Goal: Transaction & Acquisition: Purchase product/service

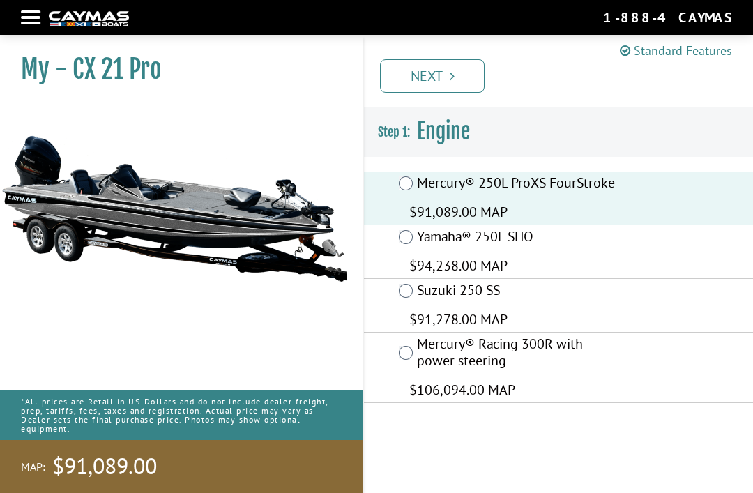
click at [452, 77] on icon "Pagination" at bounding box center [451, 76] width 5 height 14
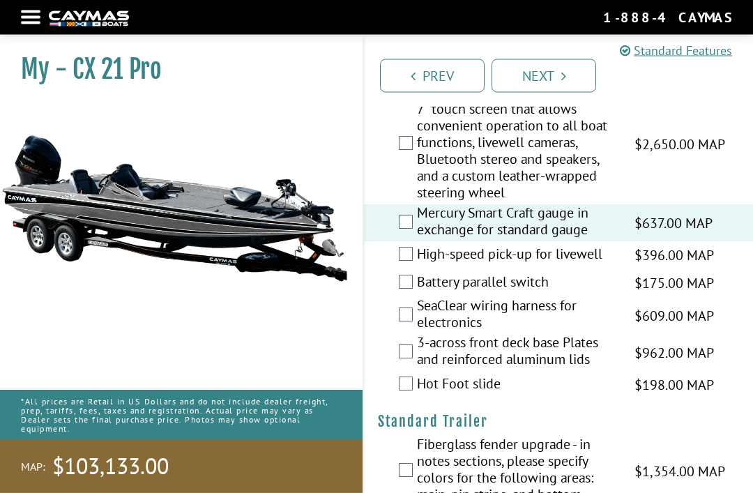
scroll to position [2126, 0]
click at [399, 296] on div "Battery parallel switch $175.00 MAP $206.00 MSRP" at bounding box center [558, 282] width 389 height 28
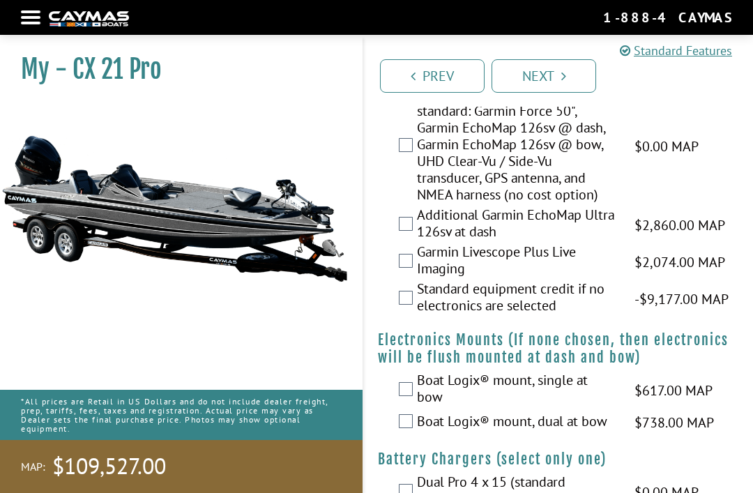
scroll to position [697, 0]
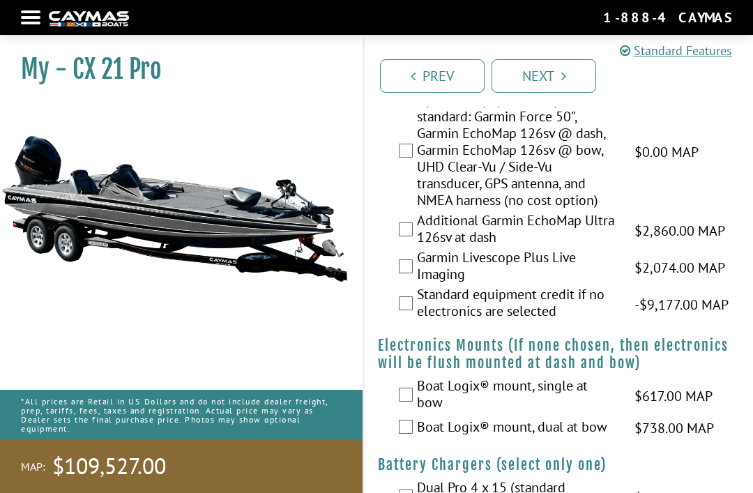
click at [553, 89] on link "Next" at bounding box center [543, 75] width 105 height 33
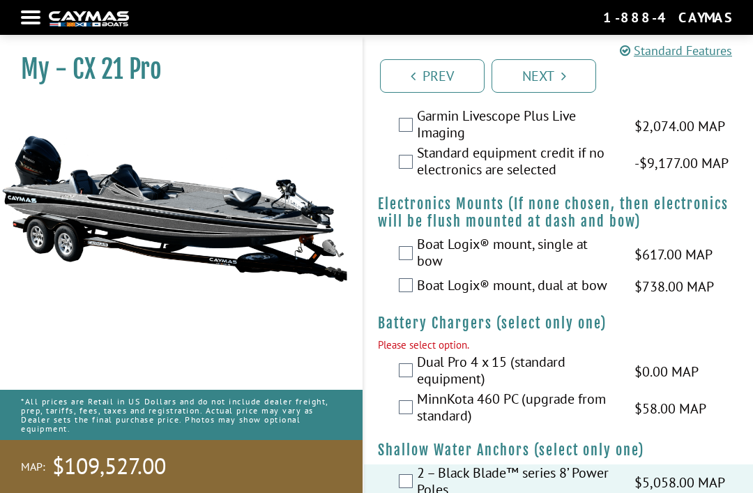
click at [530, 82] on link "Next" at bounding box center [543, 75] width 105 height 33
click at [532, 77] on link "Next" at bounding box center [543, 75] width 105 height 33
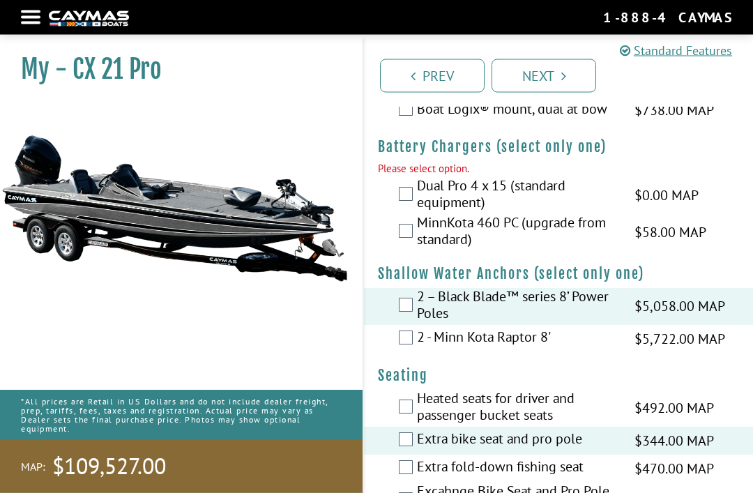
scroll to position [1041, 0]
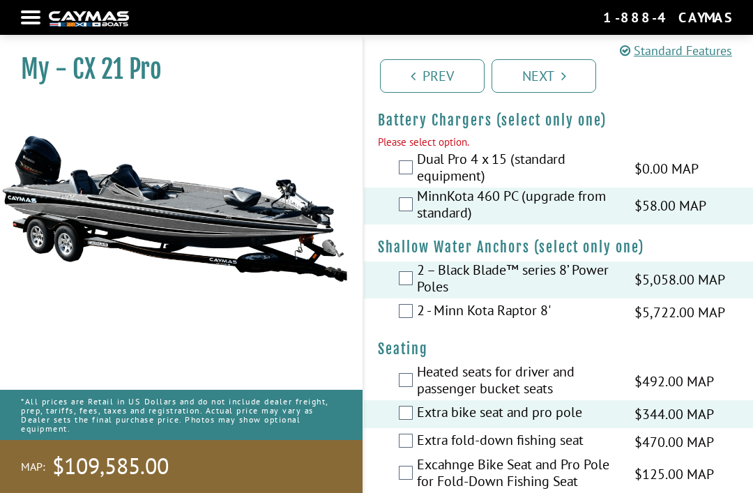
click at [555, 86] on link "Next" at bounding box center [543, 75] width 105 height 33
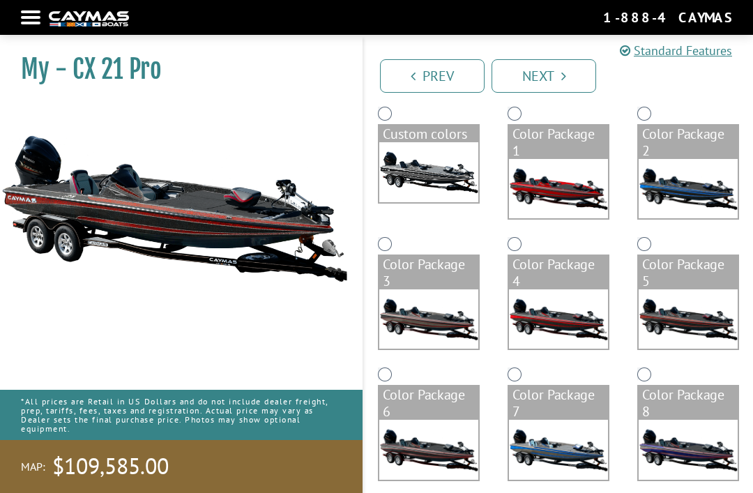
scroll to position [232, 0]
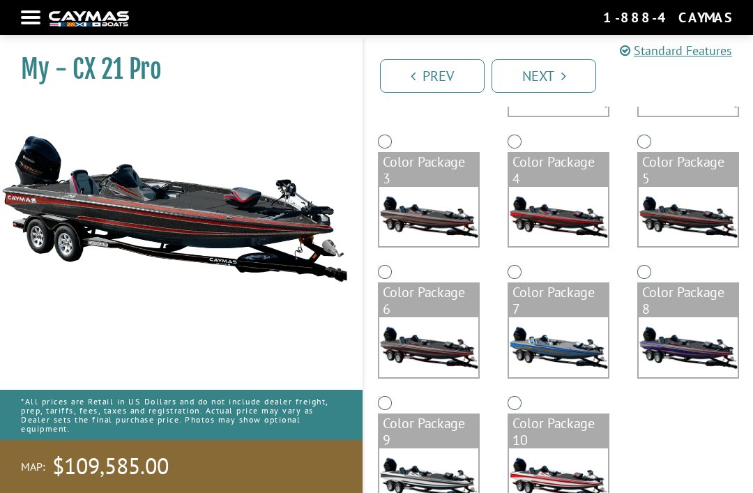
click at [562, 87] on link "Next" at bounding box center [543, 75] width 105 height 33
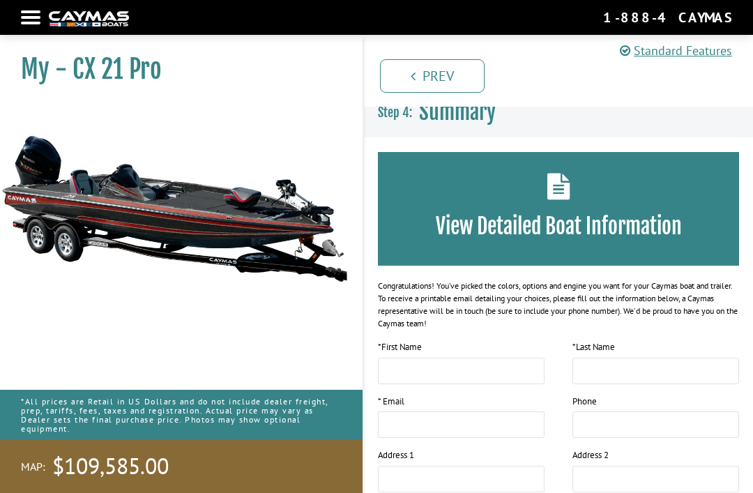
scroll to position [0, 0]
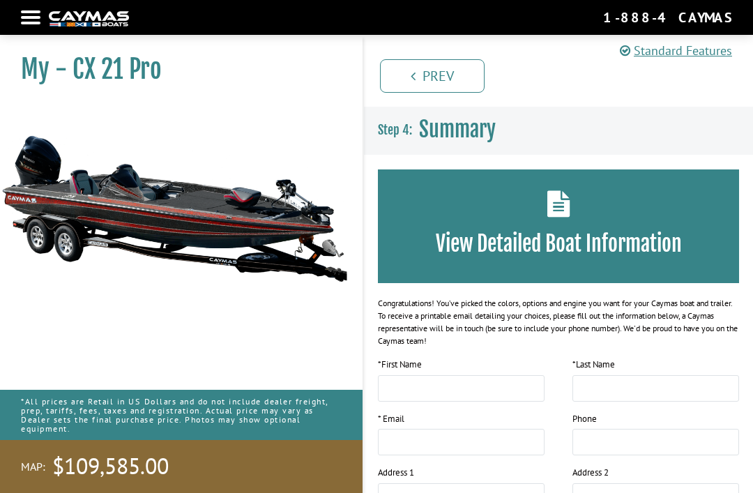
click at [97, 22] on img at bounding box center [89, 18] width 80 height 15
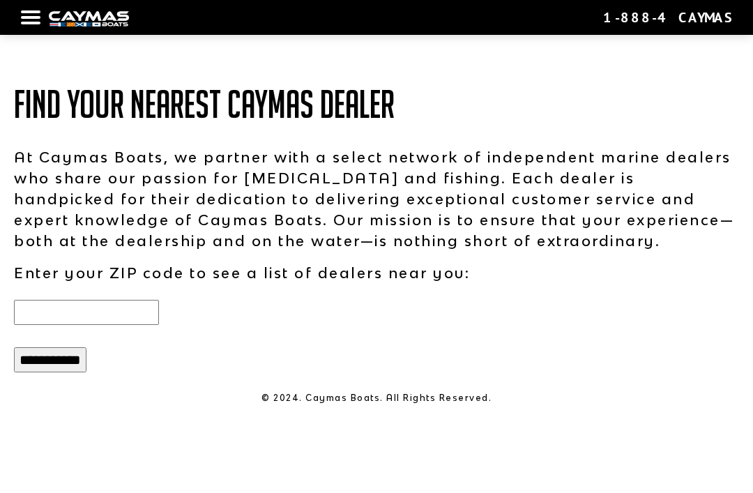
click at [148, 314] on input "text" at bounding box center [86, 312] width 145 height 25
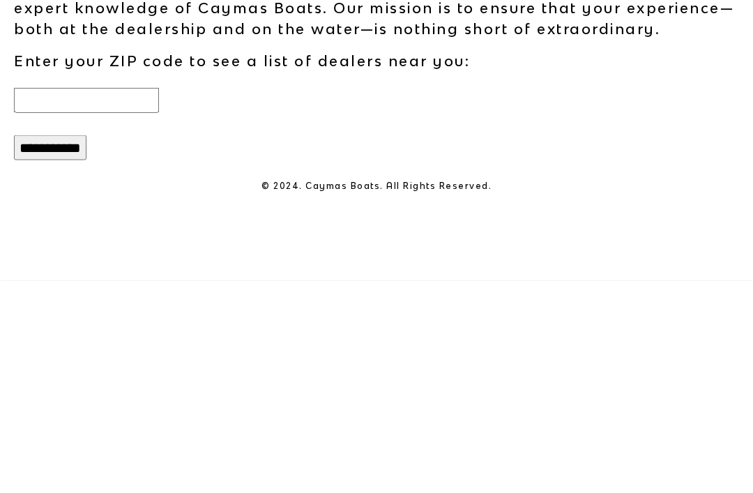
type input "*****"
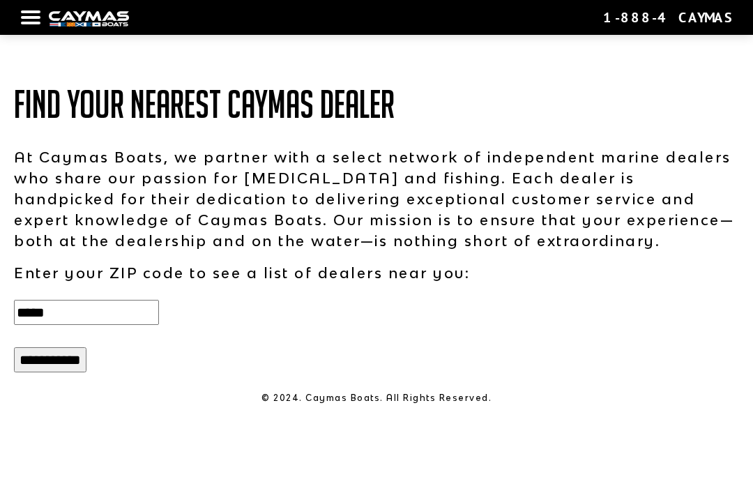
click at [53, 347] on input "**********" at bounding box center [50, 359] width 72 height 25
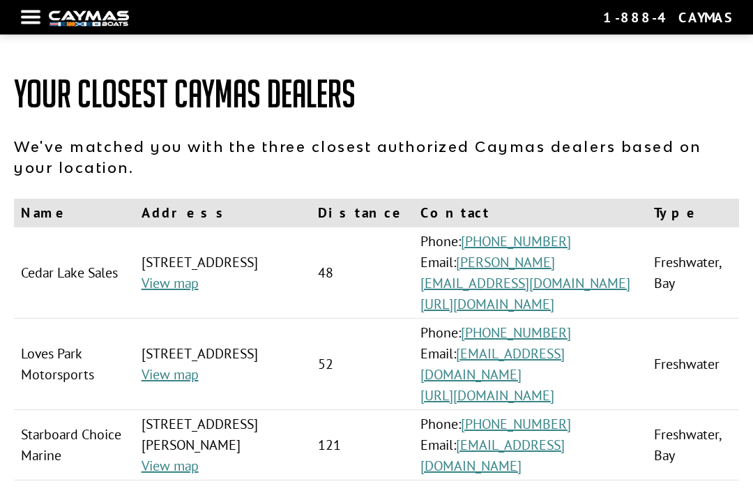
scroll to position [9, 0]
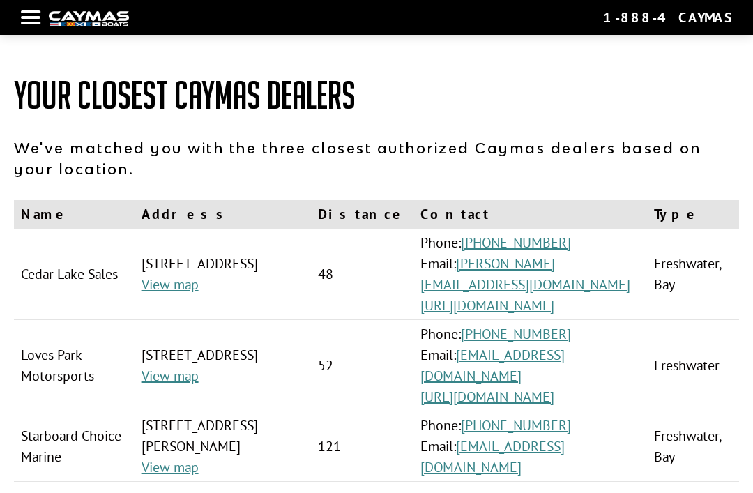
click at [554, 296] on link "[URL][DOMAIN_NAME]" at bounding box center [487, 305] width 134 height 18
